Goal: Task Accomplishment & Management: Use online tool/utility

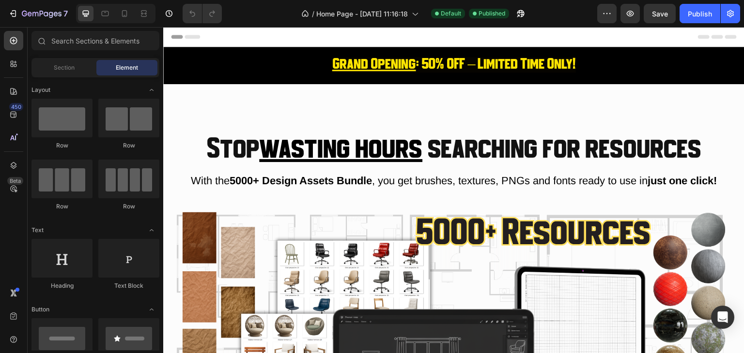
click at [263, 59] on h2 "Grand Opening : 50% OFF – Limited Time Only!" at bounding box center [453, 65] width 581 height 22
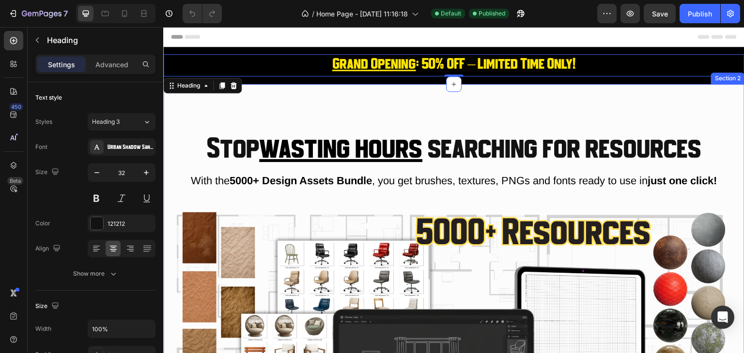
click at [328, 104] on div "Stop wasting hours searching for resources Heading With the 5000+ Design Assets…" at bounding box center [453, 321] width 581 height 475
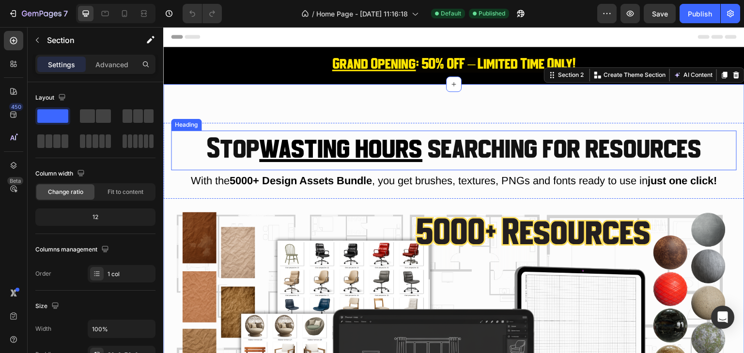
click at [328, 134] on h2 "Stop wasting hours searching for resources" at bounding box center [453, 151] width 565 height 40
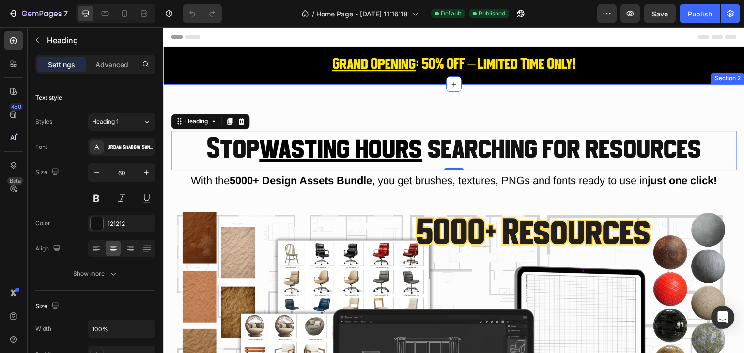
click at [320, 107] on div "Stop wasting hours searching for resources Heading 0 With the 5000+ Design Asse…" at bounding box center [453, 321] width 581 height 475
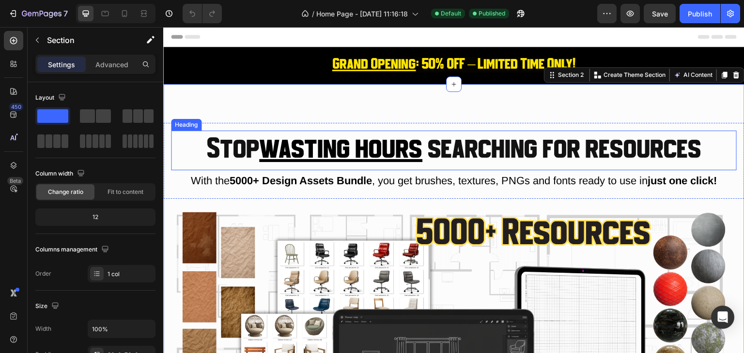
click at [277, 132] on h2 "Stop wasting hours searching for resources" at bounding box center [453, 151] width 565 height 40
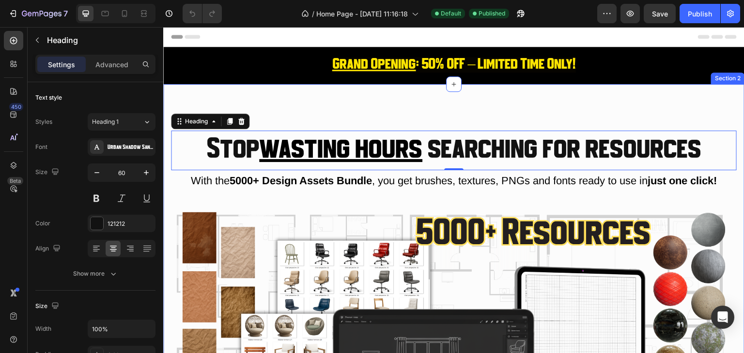
click at [294, 99] on div "Stop wasting hours searching for resources Heading 0 With the 5000+ Design Asse…" at bounding box center [453, 321] width 581 height 475
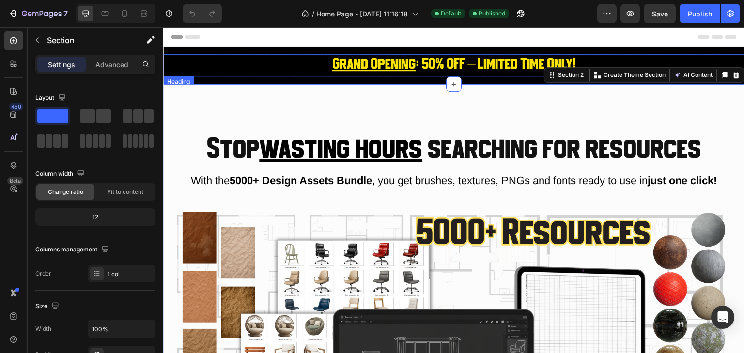
click at [402, 59] on u "Grand Opening" at bounding box center [374, 64] width 84 height 15
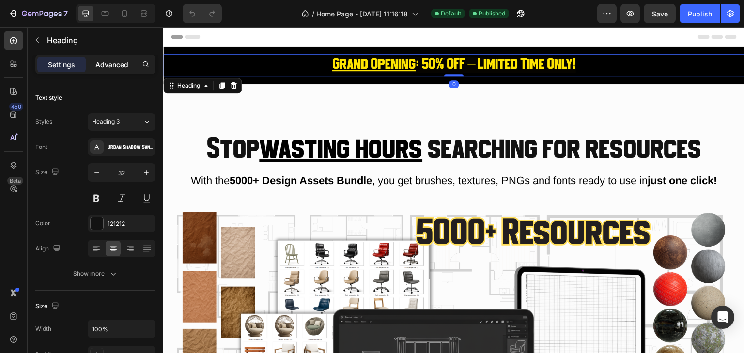
click at [110, 66] on p "Advanced" at bounding box center [111, 65] width 33 height 10
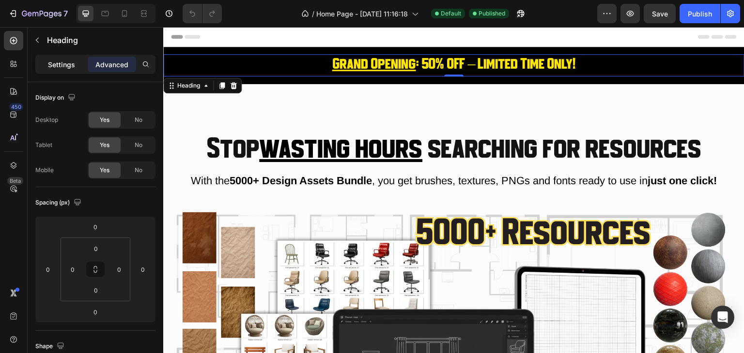
click at [61, 64] on p "Settings" at bounding box center [61, 65] width 27 height 10
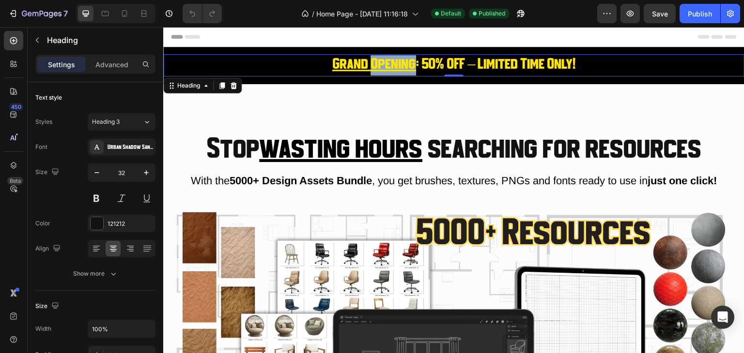
click at [368, 64] on u "Grand Opening" at bounding box center [374, 64] width 84 height 15
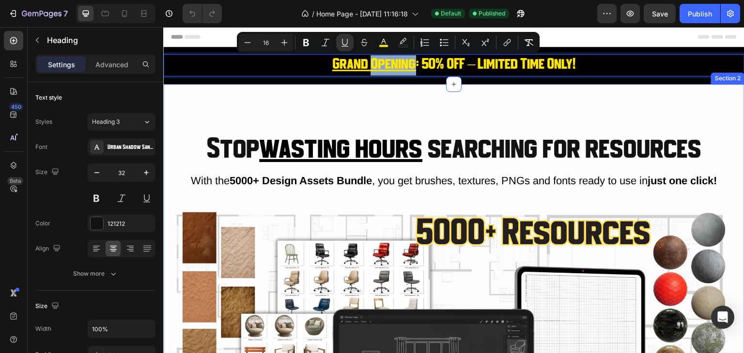
click at [355, 90] on div "Stop wasting hours searching for resources Heading With the 5000+ Design Assets…" at bounding box center [453, 321] width 581 height 475
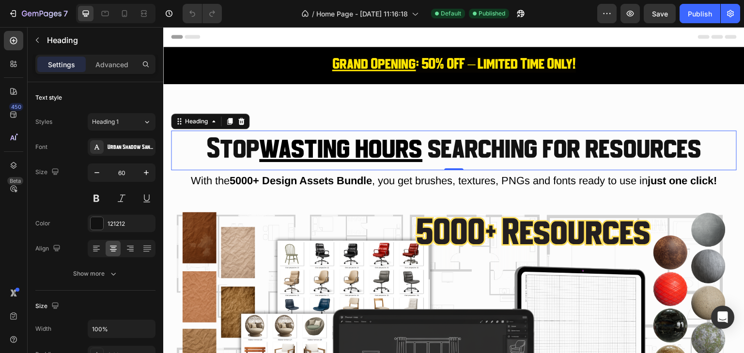
click at [374, 137] on u "wasting hours" at bounding box center [340, 150] width 163 height 29
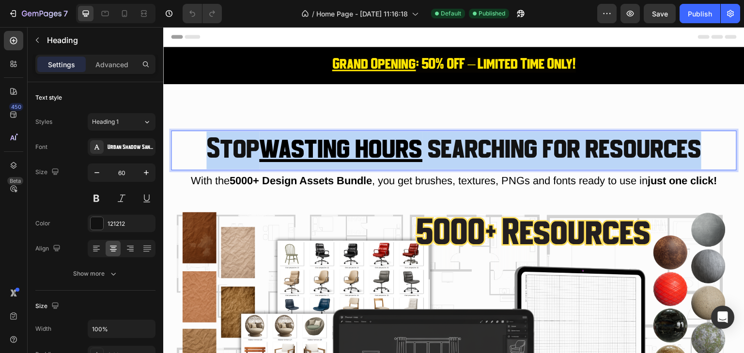
click at [374, 137] on u "wasting hours" at bounding box center [340, 150] width 163 height 29
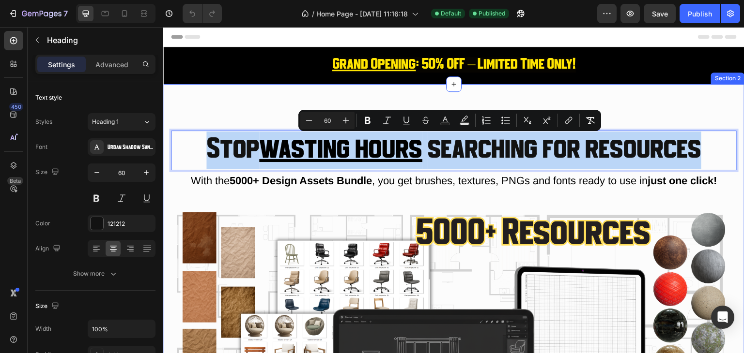
click at [286, 91] on div "Stop wasting hours searching for resources Heading 0 With the 5000+ Design Asse…" at bounding box center [453, 321] width 581 height 475
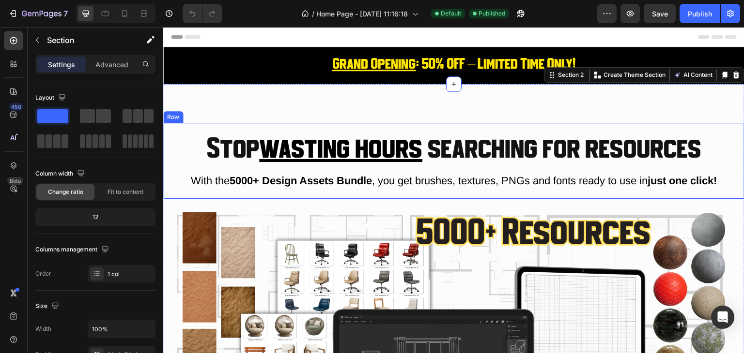
click at [295, 129] on div "Stop wasting hours searching for resources Heading With the 5000+ Design Assets…" at bounding box center [453, 161] width 581 height 76
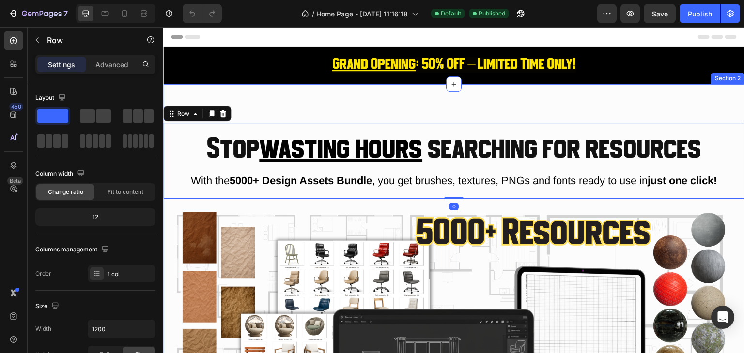
click at [295, 103] on div "Stop wasting hours searching for resources Heading With the 5000+ Design Assets…" at bounding box center [453, 321] width 581 height 475
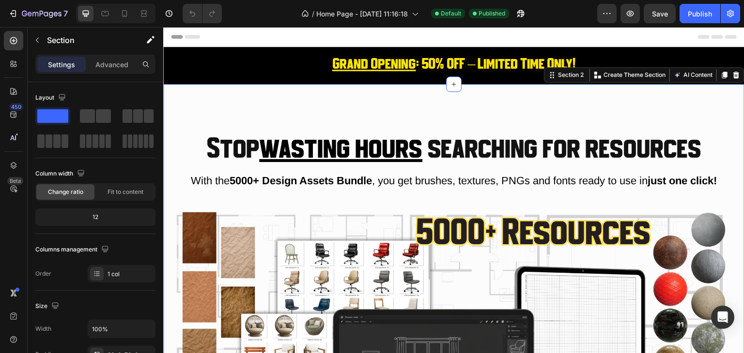
click at [293, 132] on p "Stop wasting hours searching for resources" at bounding box center [453, 151] width 563 height 38
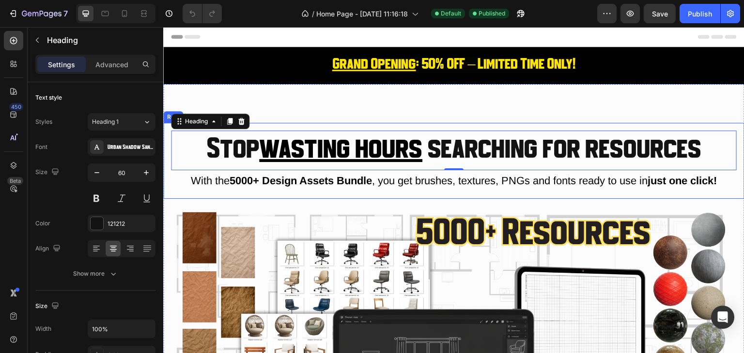
click at [300, 120] on div "Stop wasting hours searching for resources Heading 0 With the 5000+ Design Asse…" at bounding box center [453, 321] width 581 height 475
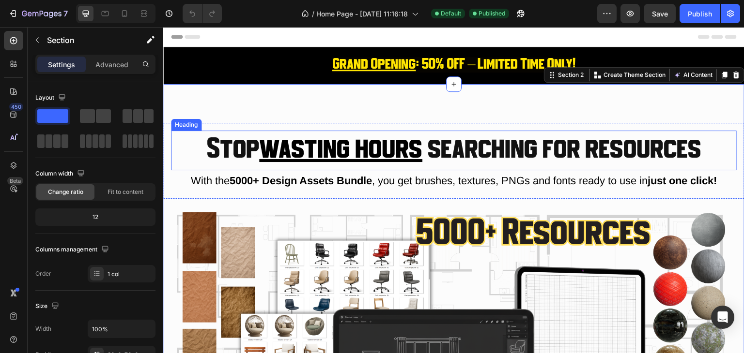
click at [301, 132] on p "Stop wasting hours searching for resources" at bounding box center [453, 151] width 563 height 38
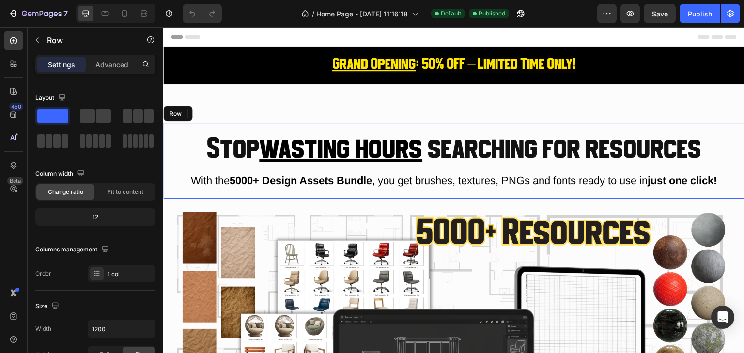
click at [299, 123] on div "Stop wasting hours searching for resources Heading 0 With the 5000+ Design Asse…" at bounding box center [453, 161] width 581 height 76
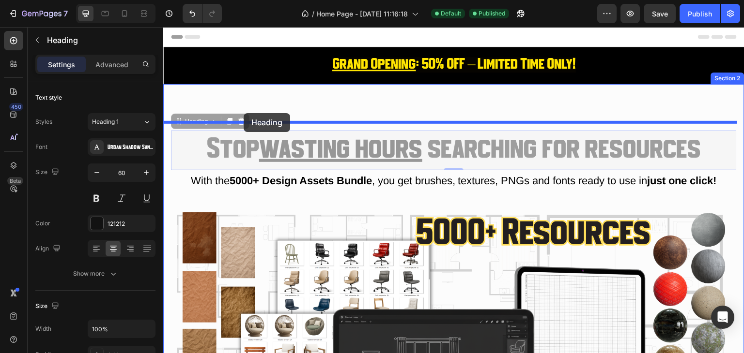
drag, startPoint x: 243, startPoint y: 134, endPoint x: 243, endPoint y: 113, distance: 20.8
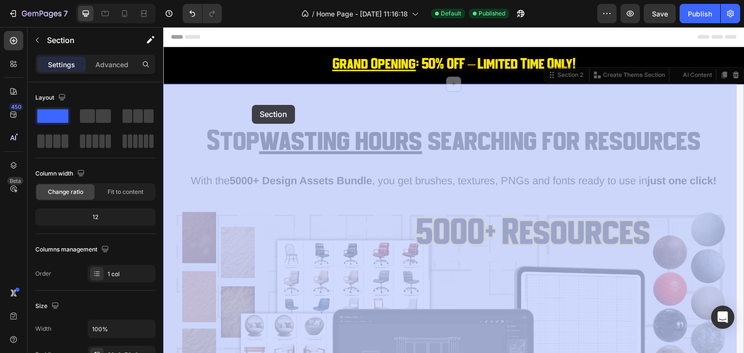
drag, startPoint x: 254, startPoint y: 122, endPoint x: 253, endPoint y: 109, distance: 13.1
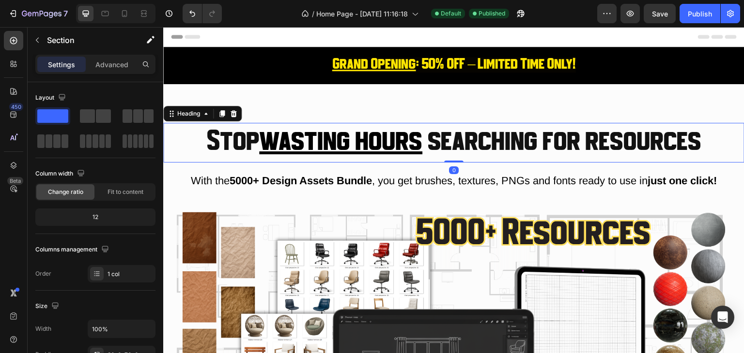
click at [234, 144] on h2 "Stop wasting hours searching for resources" at bounding box center [453, 143] width 581 height 40
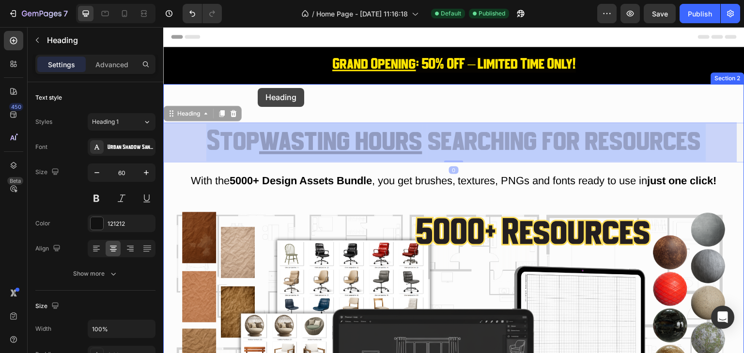
drag, startPoint x: 255, startPoint y: 124, endPoint x: 258, endPoint y: 88, distance: 36.4
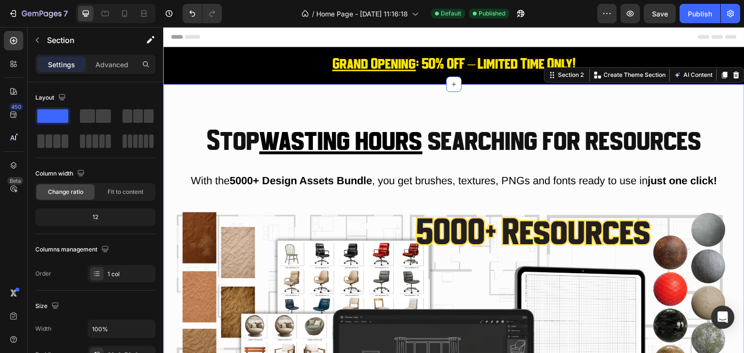
click at [329, 103] on div "Stop wasting hours searching for resources Heading With the 5000+ Design Assets…" at bounding box center [453, 321] width 581 height 475
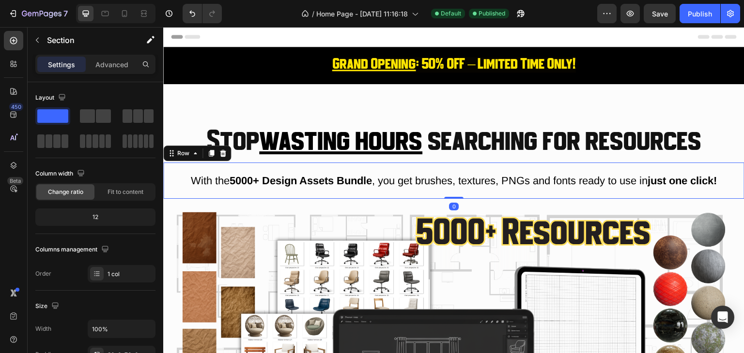
click at [416, 196] on div "With the 5000+ Design Assets Bundle , you get brushes, textures, PNGs and fonts…" at bounding box center [453, 181] width 581 height 37
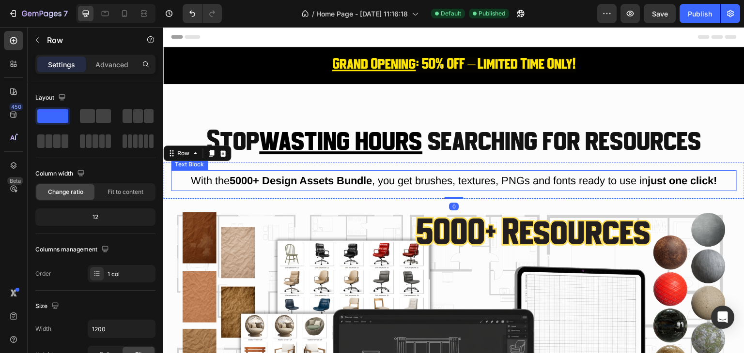
click at [403, 175] on span "With the 5000+ Design Assets Bundle , you get brushes, textures, PNGs and fonts…" at bounding box center [454, 181] width 526 height 12
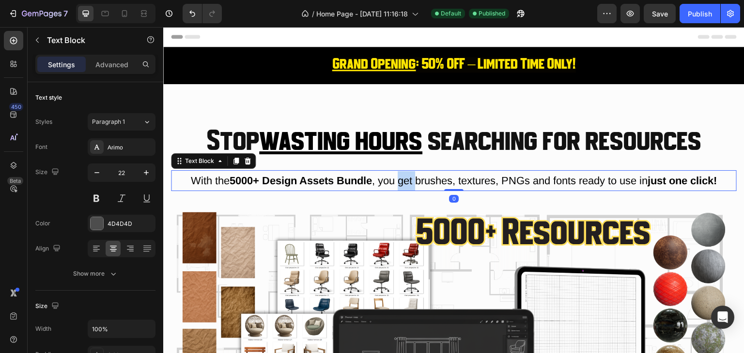
click at [403, 175] on span "With the 5000+ Design Assets Bundle , you get brushes, textures, PNGs and fonts…" at bounding box center [454, 181] width 526 height 12
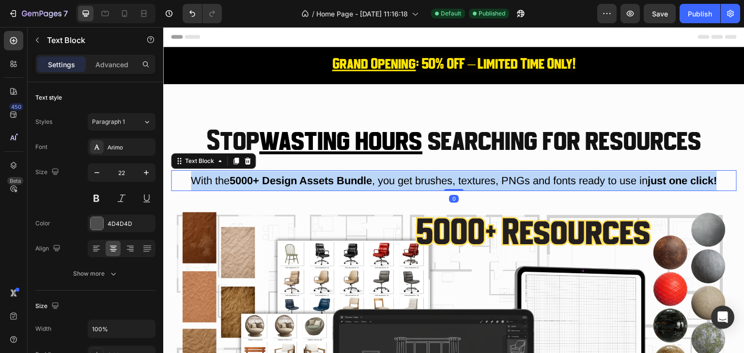
click at [403, 175] on span "With the 5000+ Design Assets Bundle , you get brushes, textures, PNGs and fonts…" at bounding box center [454, 181] width 526 height 12
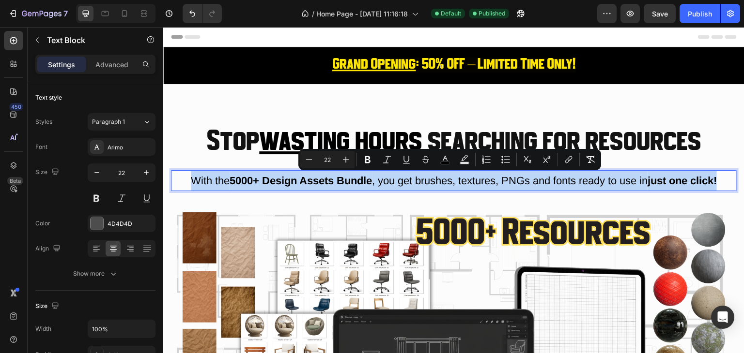
click at [398, 193] on div "With the 5000+ Design Assets Bundle , you get brushes, textures, PNGs and fonts…" at bounding box center [453, 181] width 581 height 37
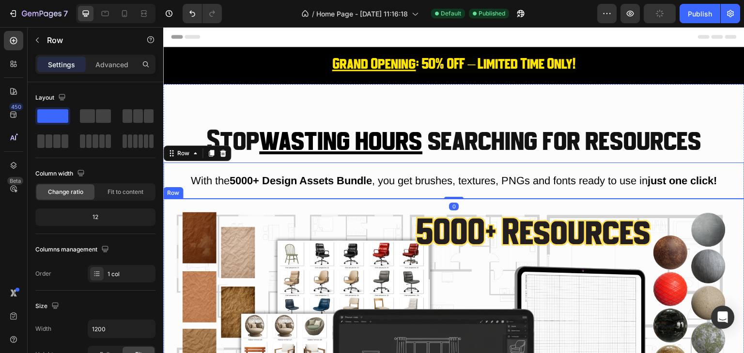
click at [439, 219] on img at bounding box center [453, 348] width 565 height 283
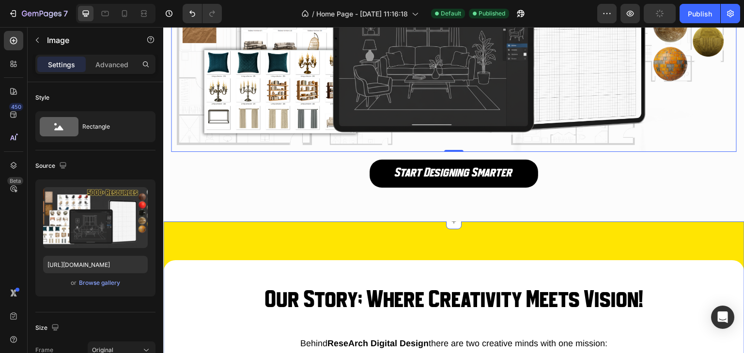
scroll to position [339, 0]
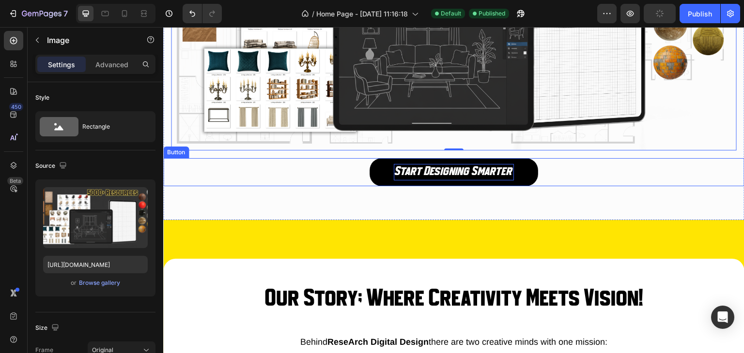
click at [423, 170] on p "Start Designing Smarter" at bounding box center [454, 172] width 120 height 16
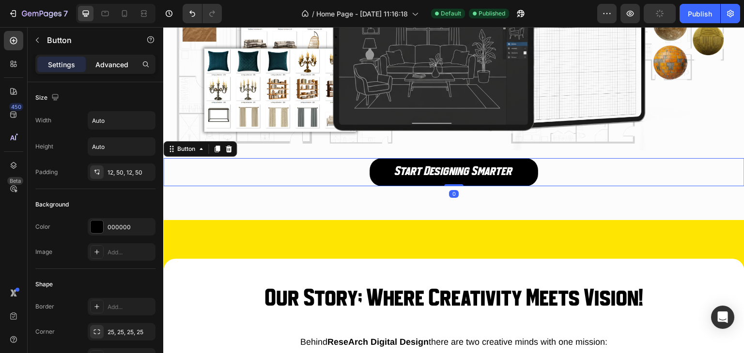
click at [108, 65] on p "Advanced" at bounding box center [111, 65] width 33 height 10
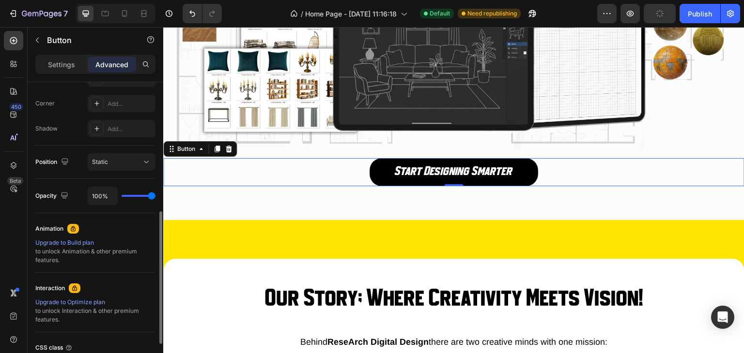
scroll to position [372, 0]
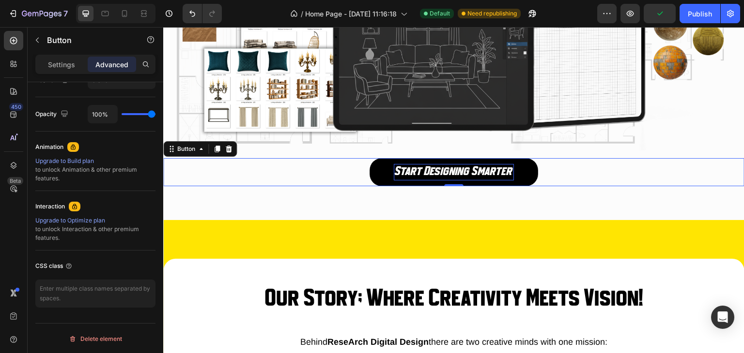
click at [416, 168] on p "Start Designing Smarter" at bounding box center [454, 172] width 120 height 16
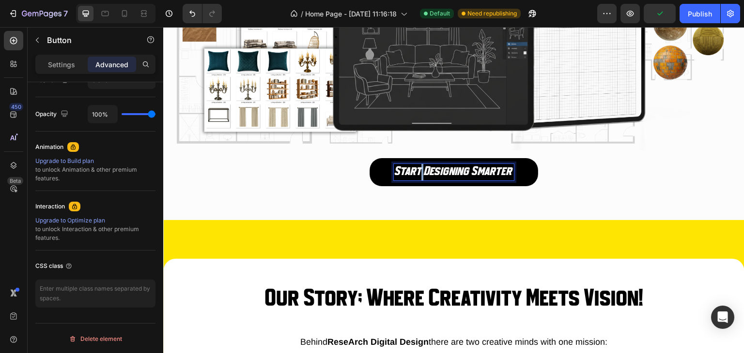
click at [416, 168] on p "Start Designing Smarter" at bounding box center [454, 172] width 120 height 16
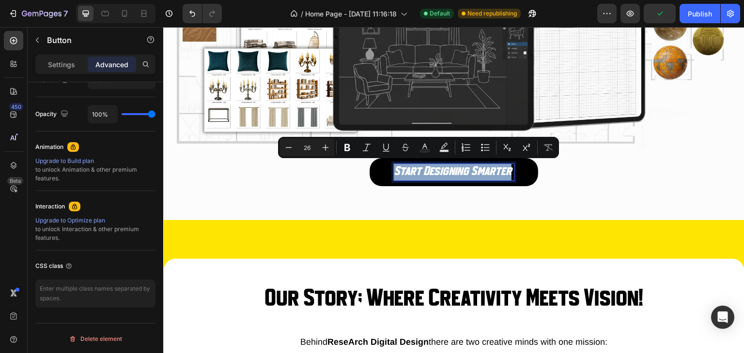
click at [416, 168] on p "Start Designing Smarter" at bounding box center [454, 172] width 120 height 16
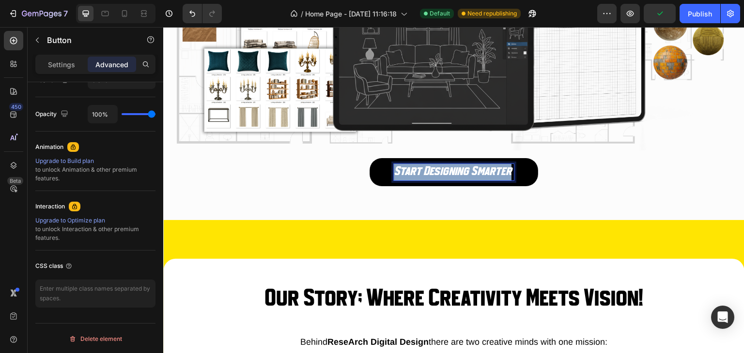
click at [416, 168] on p "Start Designing Smarter" at bounding box center [454, 172] width 120 height 16
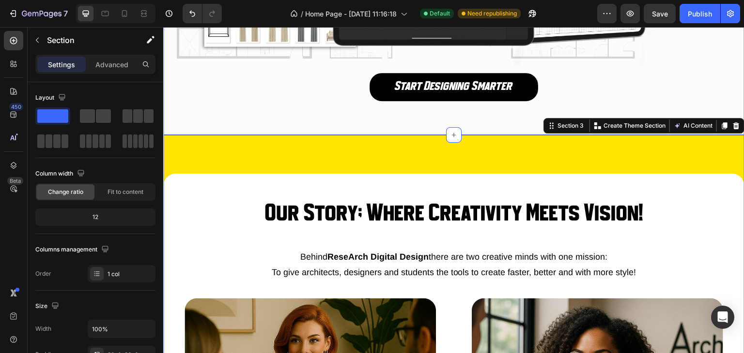
scroll to position [532, 0]
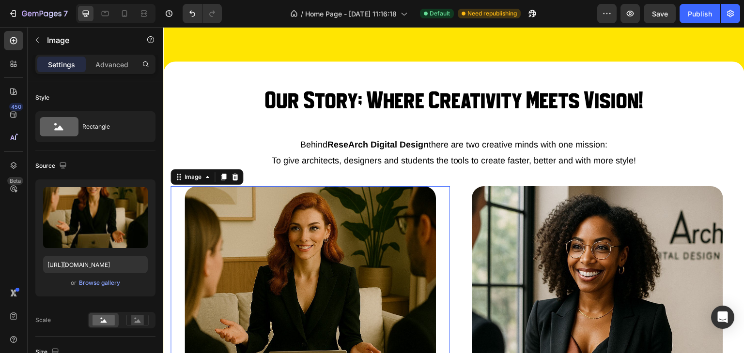
click at [361, 204] on img at bounding box center [309, 311] width 251 height 251
click at [347, 170] on div "Our Story; Where Creativity Meets Vision! Heading Behind ReseArch Digital Desig…" at bounding box center [453, 347] width 566 height 557
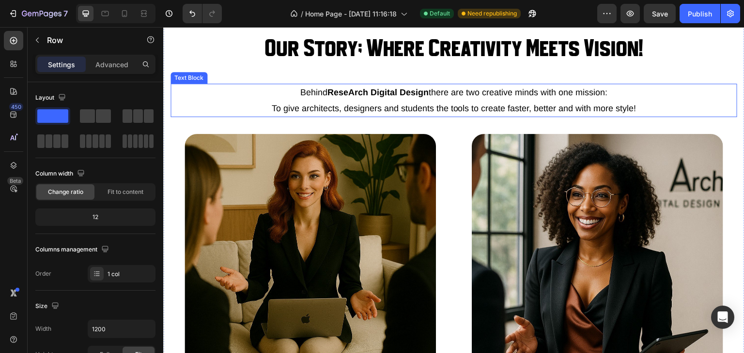
scroll to position [678, 0]
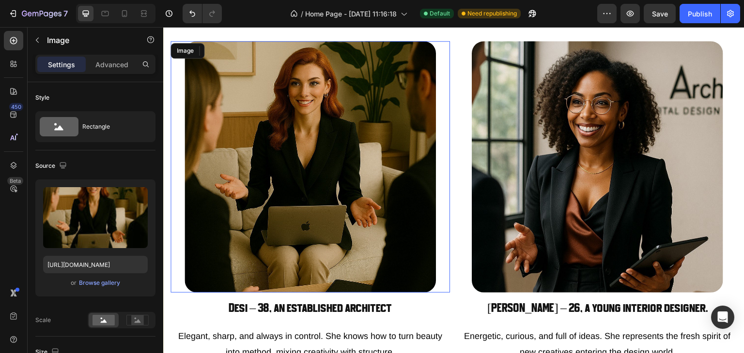
click at [347, 168] on img at bounding box center [309, 166] width 251 height 251
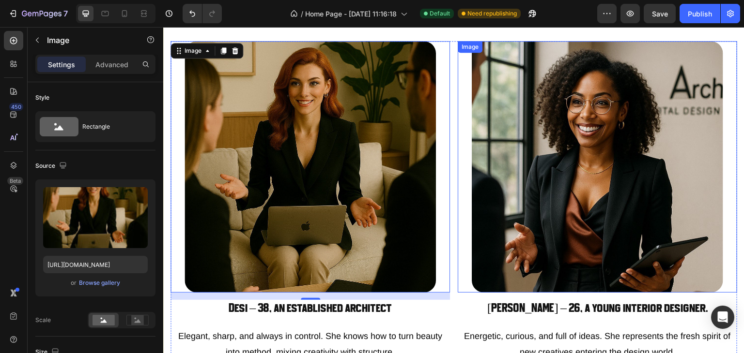
click at [518, 205] on img at bounding box center [596, 166] width 251 height 251
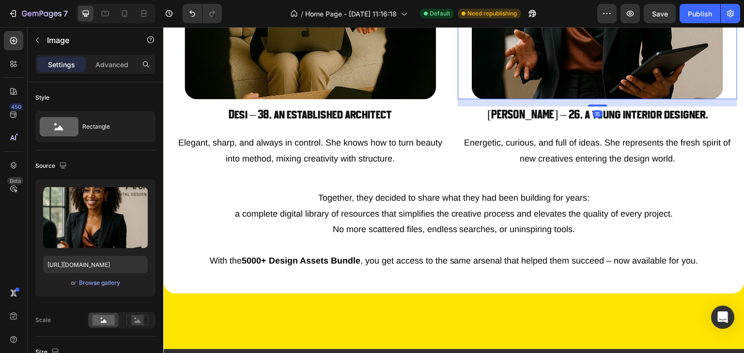
click at [512, 209] on p "Together, they decided to share what they had been building for years: a comple…" at bounding box center [453, 205] width 564 height 31
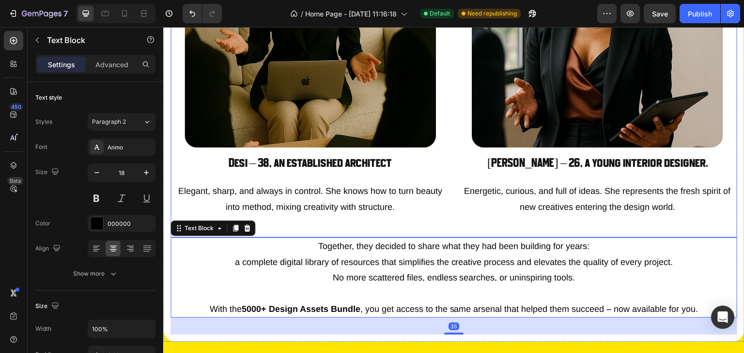
scroll to position [1065, 0]
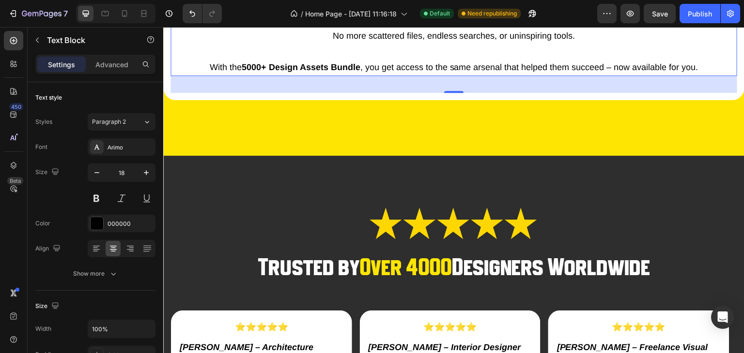
click at [503, 215] on img at bounding box center [453, 224] width 174 height 58
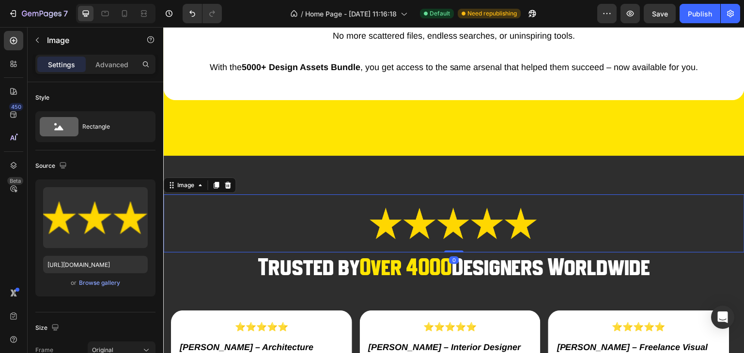
click at [484, 216] on img at bounding box center [453, 224] width 174 height 58
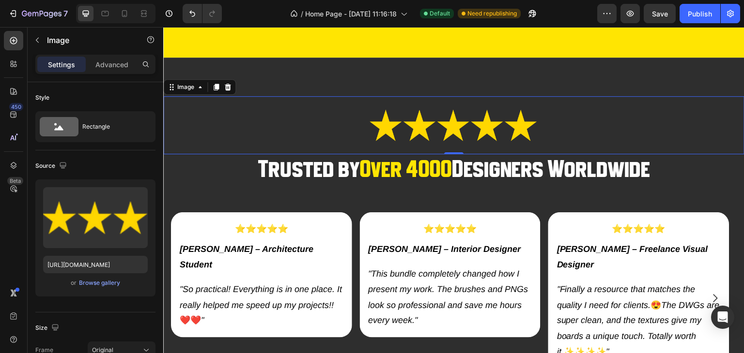
scroll to position [1259, 0]
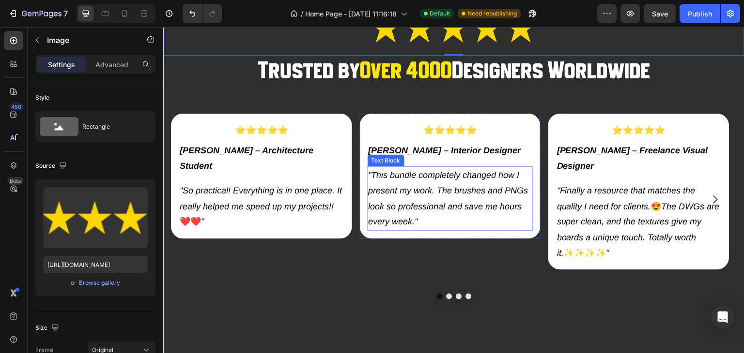
click at [440, 184] on p ""This bundle completely changed how I present my work. The brushes and PNGs loo…" at bounding box center [450, 198] width 164 height 63
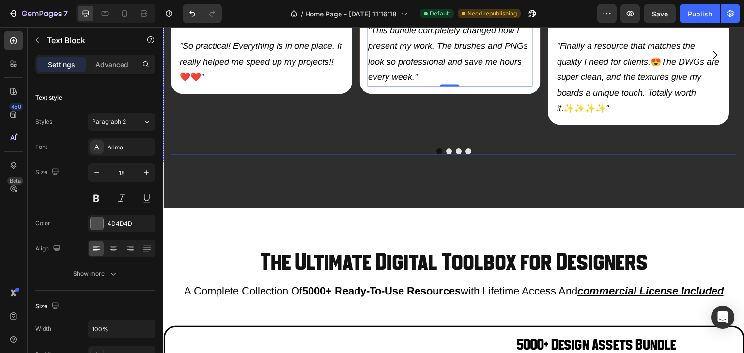
scroll to position [1501, 0]
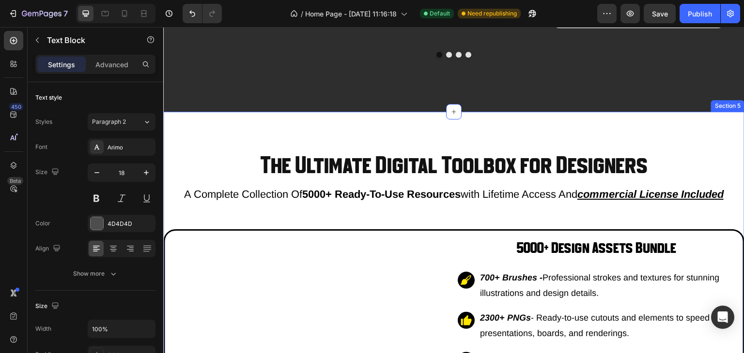
click at [421, 188] on strong "5000+ ready-to-use resources" at bounding box center [381, 194] width 158 height 12
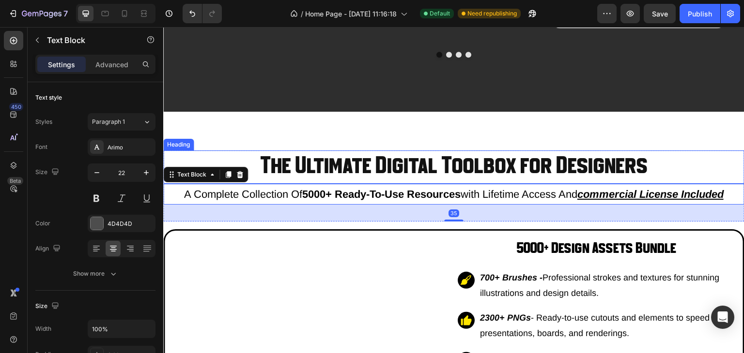
click at [414, 151] on h2 "The Ultimate Digital Toolbox for Designers" at bounding box center [453, 167] width 581 height 33
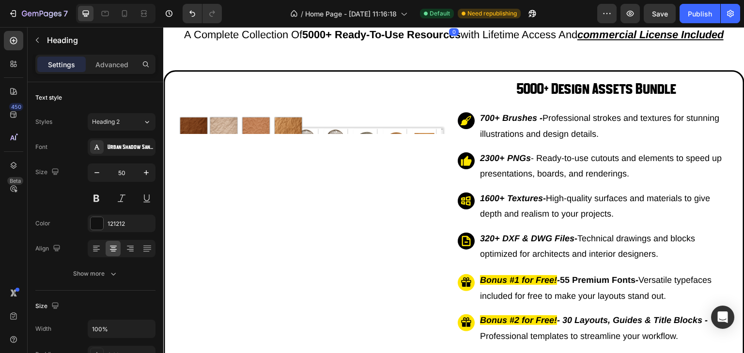
scroll to position [1646, 0]
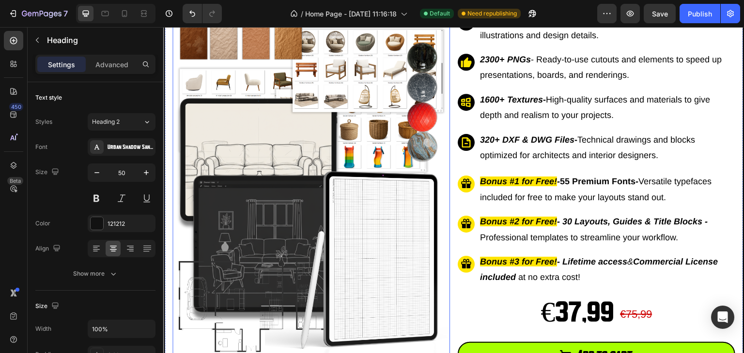
click at [370, 155] on img at bounding box center [310, 184] width 277 height 347
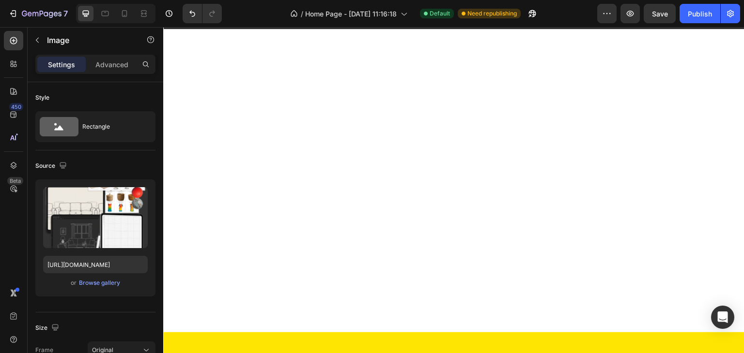
scroll to position [2904, 0]
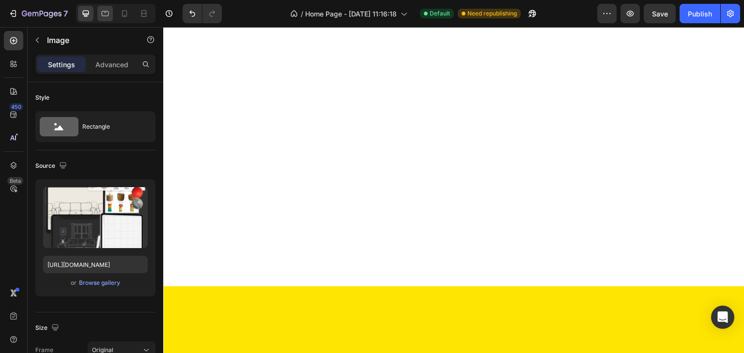
click at [105, 13] on icon at bounding box center [105, 14] width 10 height 10
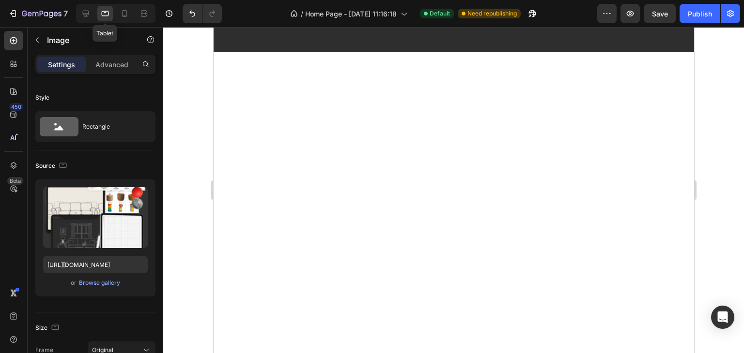
scroll to position [2860, 0]
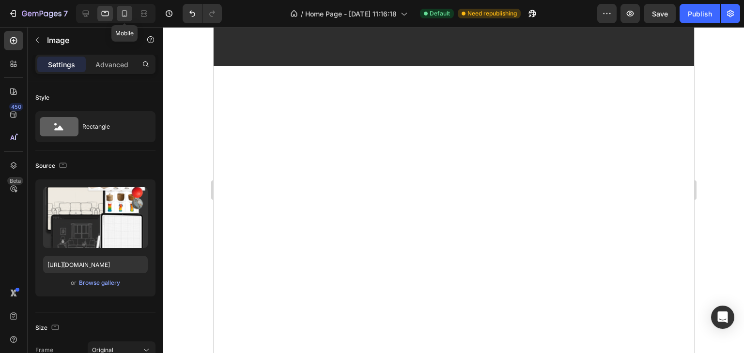
click at [120, 16] on icon at bounding box center [125, 14] width 10 height 10
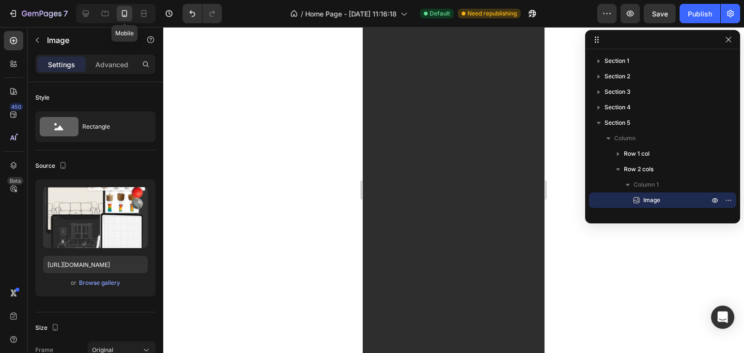
scroll to position [2789, 0]
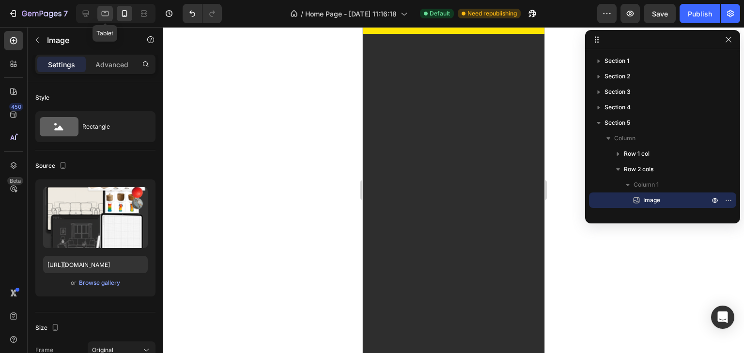
click at [105, 16] on icon at bounding box center [105, 13] width 7 height 5
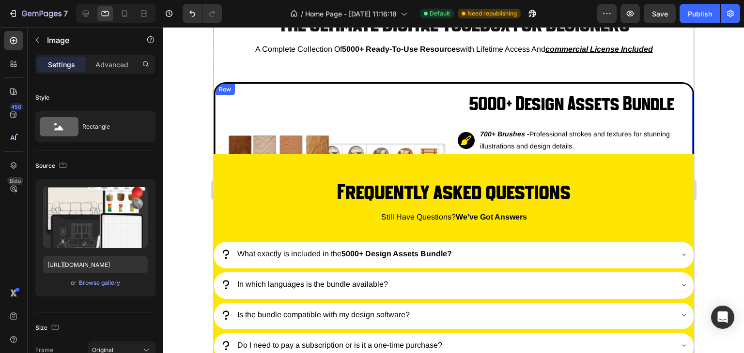
scroll to position [4592, 0]
